Goal: Information Seeking & Learning: Check status

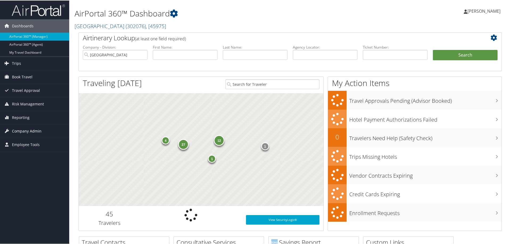
click at [34, 130] on span "Company Admin" at bounding box center [27, 130] width 30 height 13
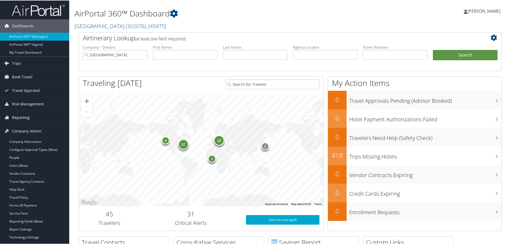
click at [18, 115] on span "Reporting" at bounding box center [21, 117] width 18 height 13
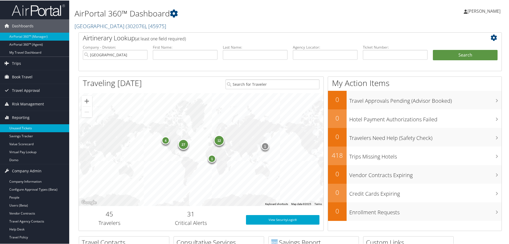
click at [22, 130] on link "Unused Tickets" at bounding box center [34, 128] width 69 height 8
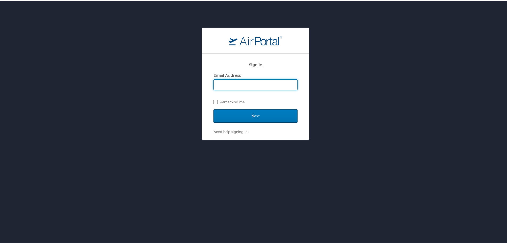
type input "jessica.girard@cbtravel.com"
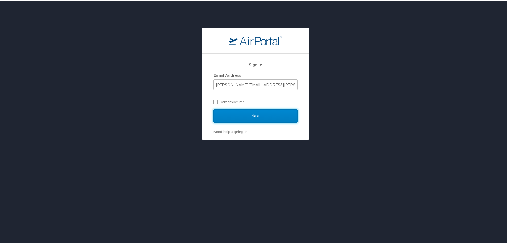
click at [254, 115] on input "Next" at bounding box center [255, 115] width 84 height 13
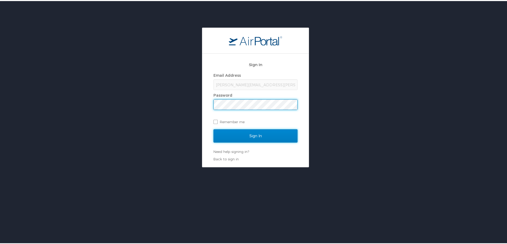
click at [253, 133] on input "Sign In" at bounding box center [255, 134] width 84 height 13
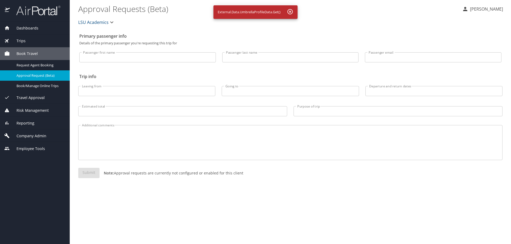
click at [30, 124] on span "Reporting" at bounding box center [22, 124] width 24 height 6
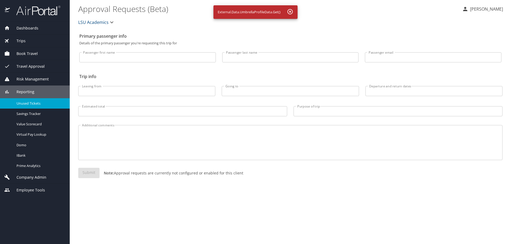
click at [27, 103] on span "Unused Tickets" at bounding box center [39, 103] width 47 height 5
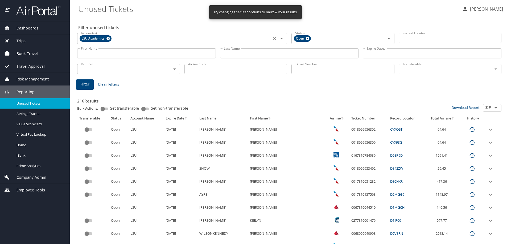
click at [108, 38] on icon at bounding box center [108, 39] width 4 height 6
click at [147, 55] on input "First Name" at bounding box center [146, 53] width 139 height 10
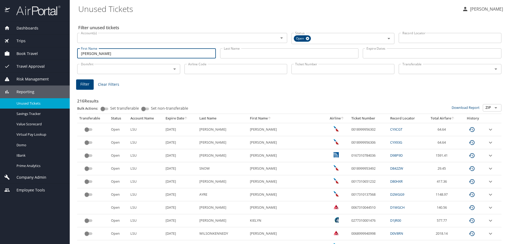
type input "renna"
click at [230, 56] on input "Last Name" at bounding box center [289, 53] width 139 height 10
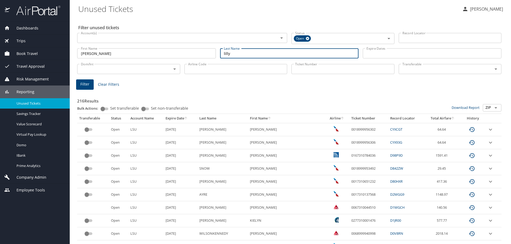
type input "lilly"
click at [90, 84] on button "Filter" at bounding box center [85, 85] width 18 height 10
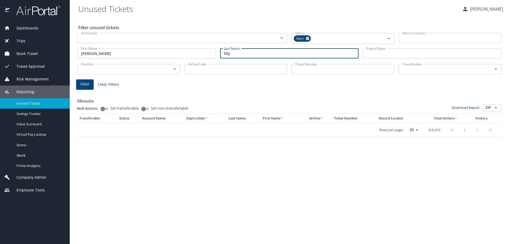
drag, startPoint x: 240, startPoint y: 54, endPoint x: 216, endPoint y: 52, distance: 24.5
click at [216, 52] on div "First Name renna First Name Last Name lilly Last Name Expire Dates Expire Dates" at bounding box center [289, 53] width 428 height 19
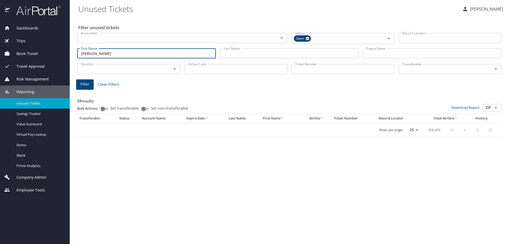
drag, startPoint x: 135, startPoint y: 51, endPoint x: 70, endPoint y: 51, distance: 64.6
click at [70, 50] on main "Unused Tickets Jessica Girard Filter unused tickets Account(s) Account(s) Statu…" at bounding box center [290, 122] width 441 height 244
click at [234, 55] on input "Last Name" at bounding box center [289, 53] width 139 height 10
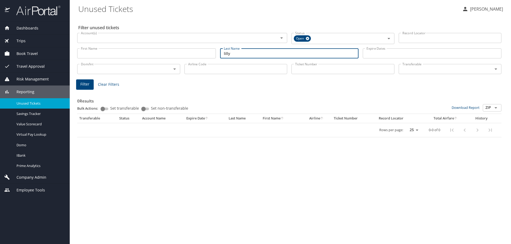
type input "lilly"
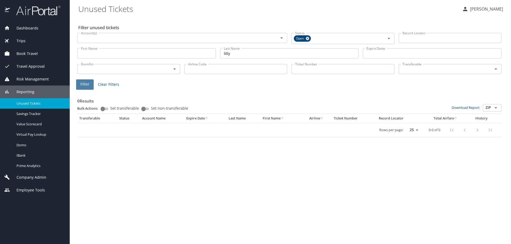
click at [90, 85] on button "Filter" at bounding box center [85, 85] width 18 height 10
